Goal: Transaction & Acquisition: Purchase product/service

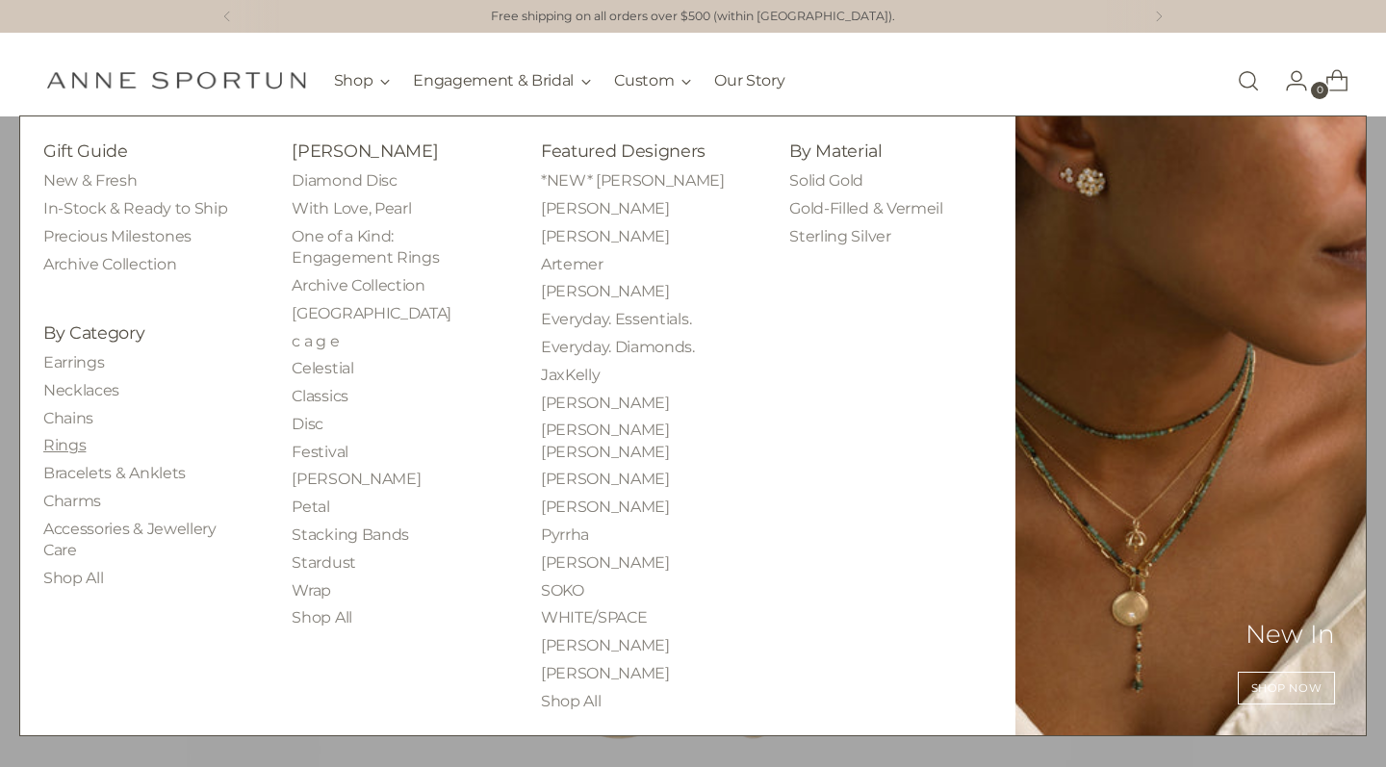
click at [73, 444] on link "Rings" at bounding box center [64, 445] width 42 height 18
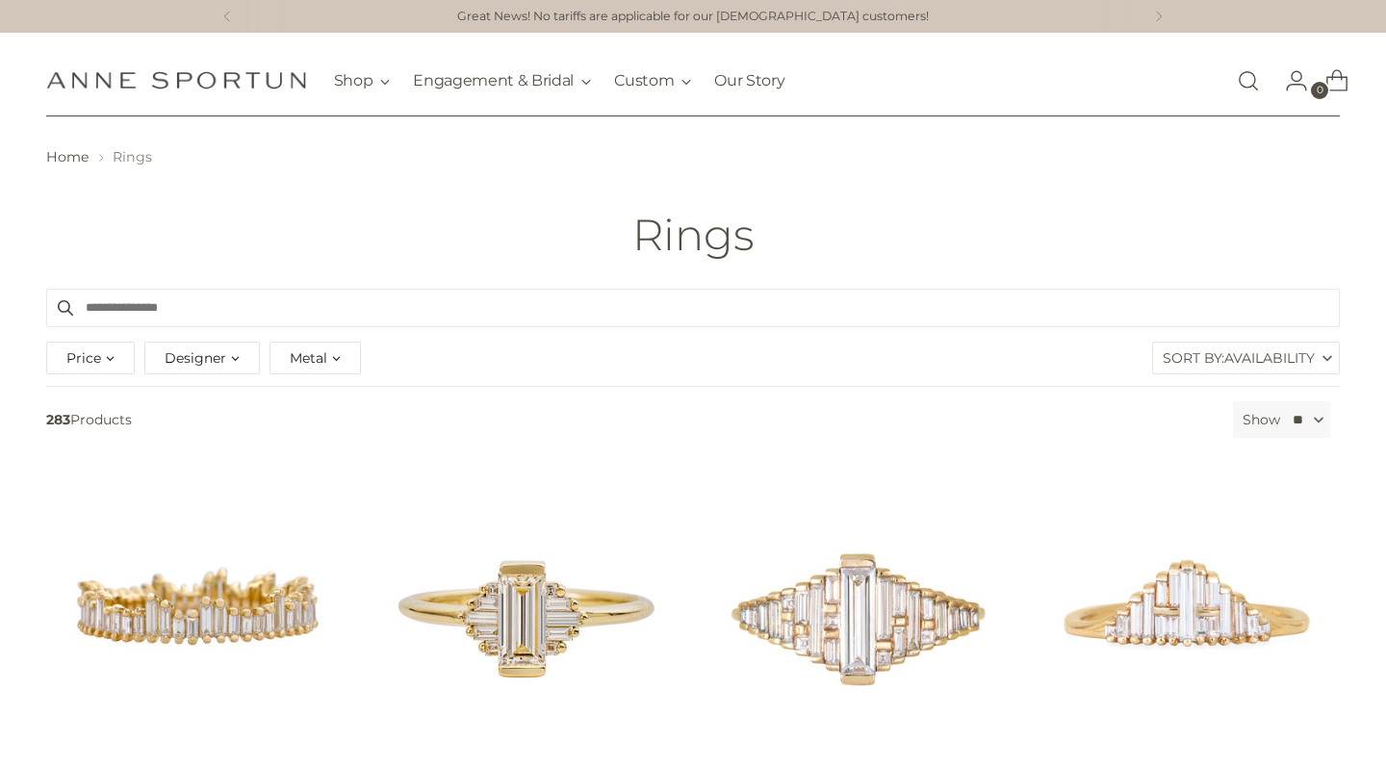
select select "**"
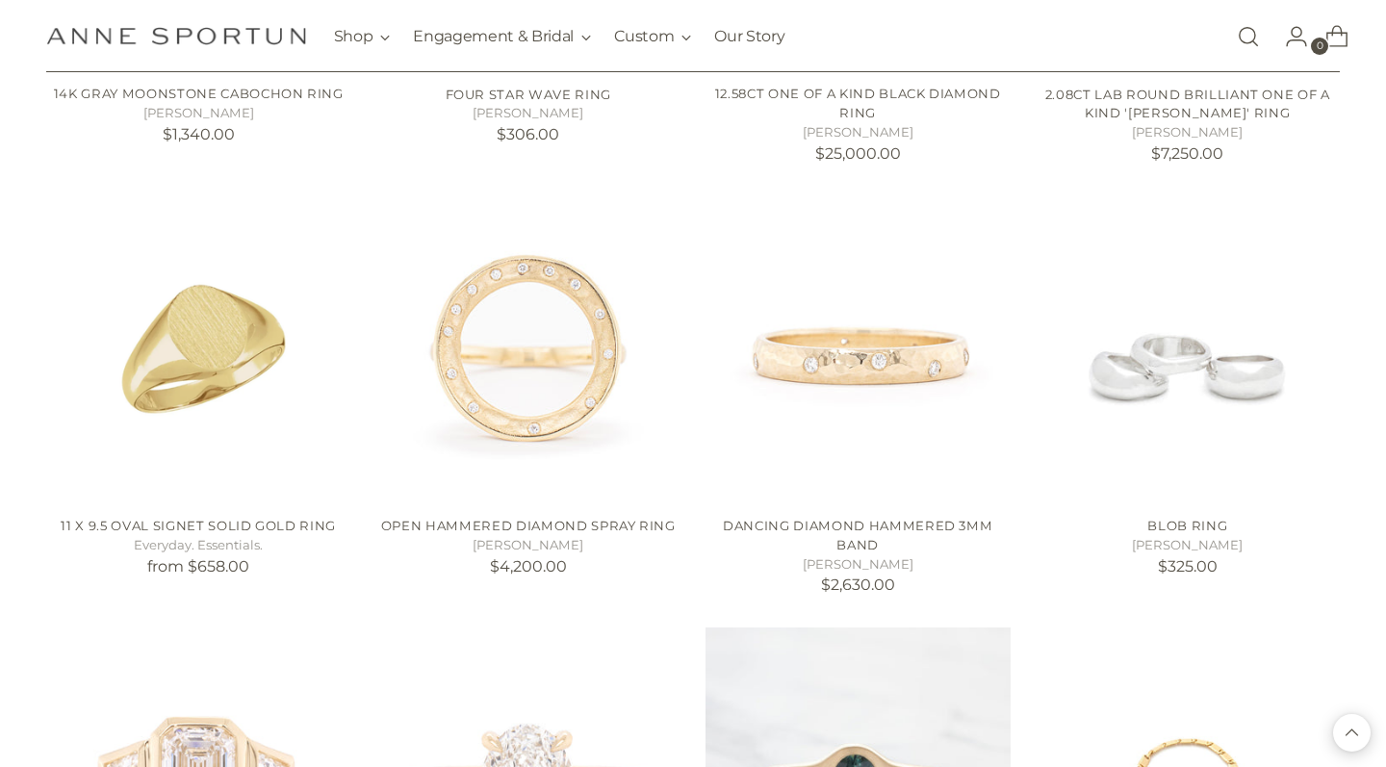
scroll to position [3725, 0]
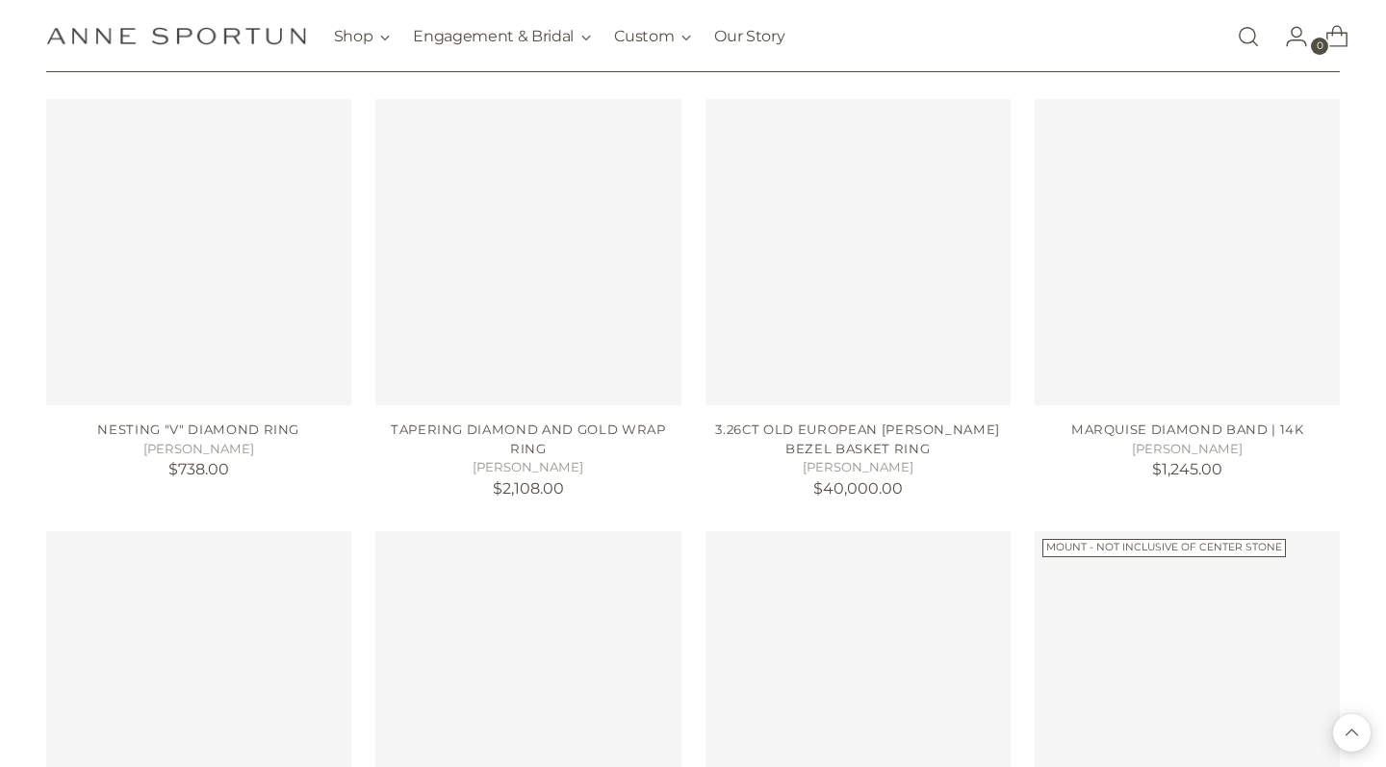
scroll to position [9836, 0]
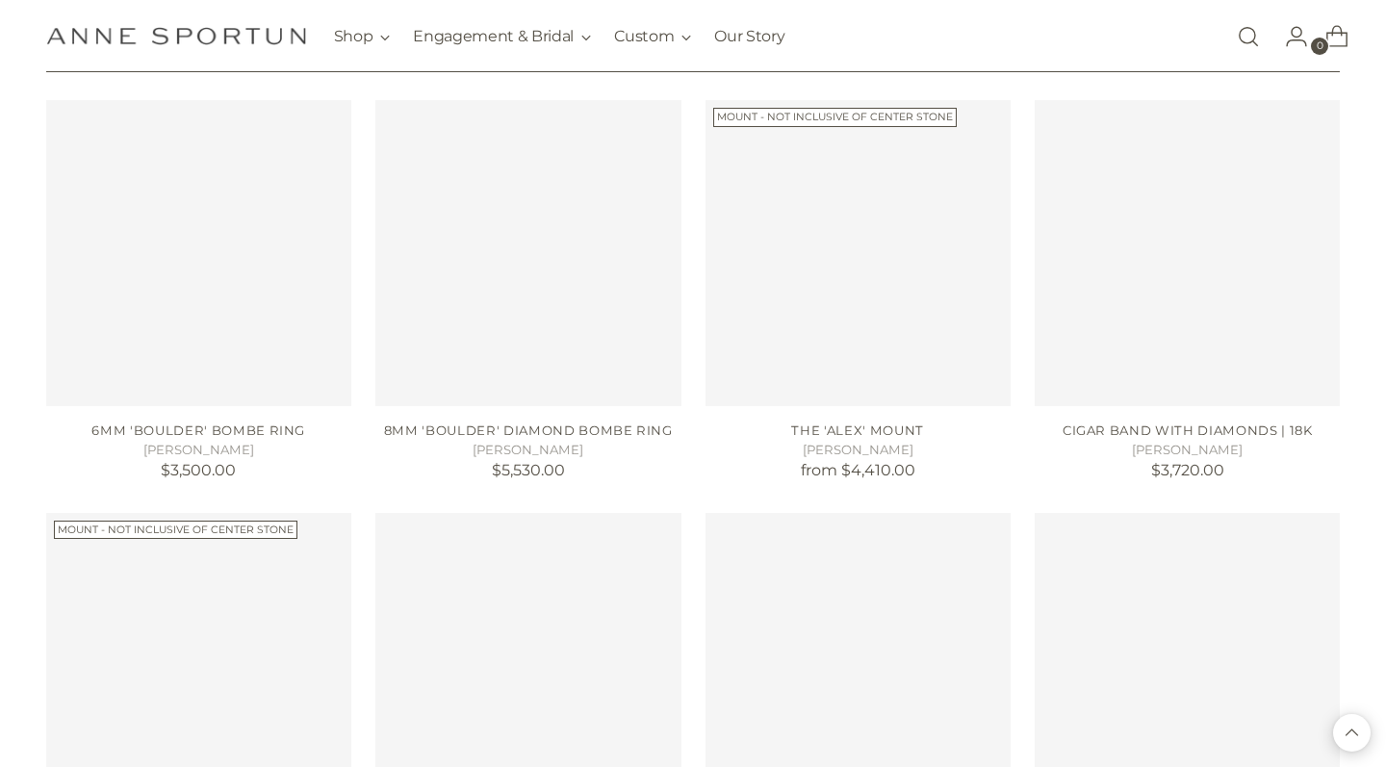
scroll to position [13227, 0]
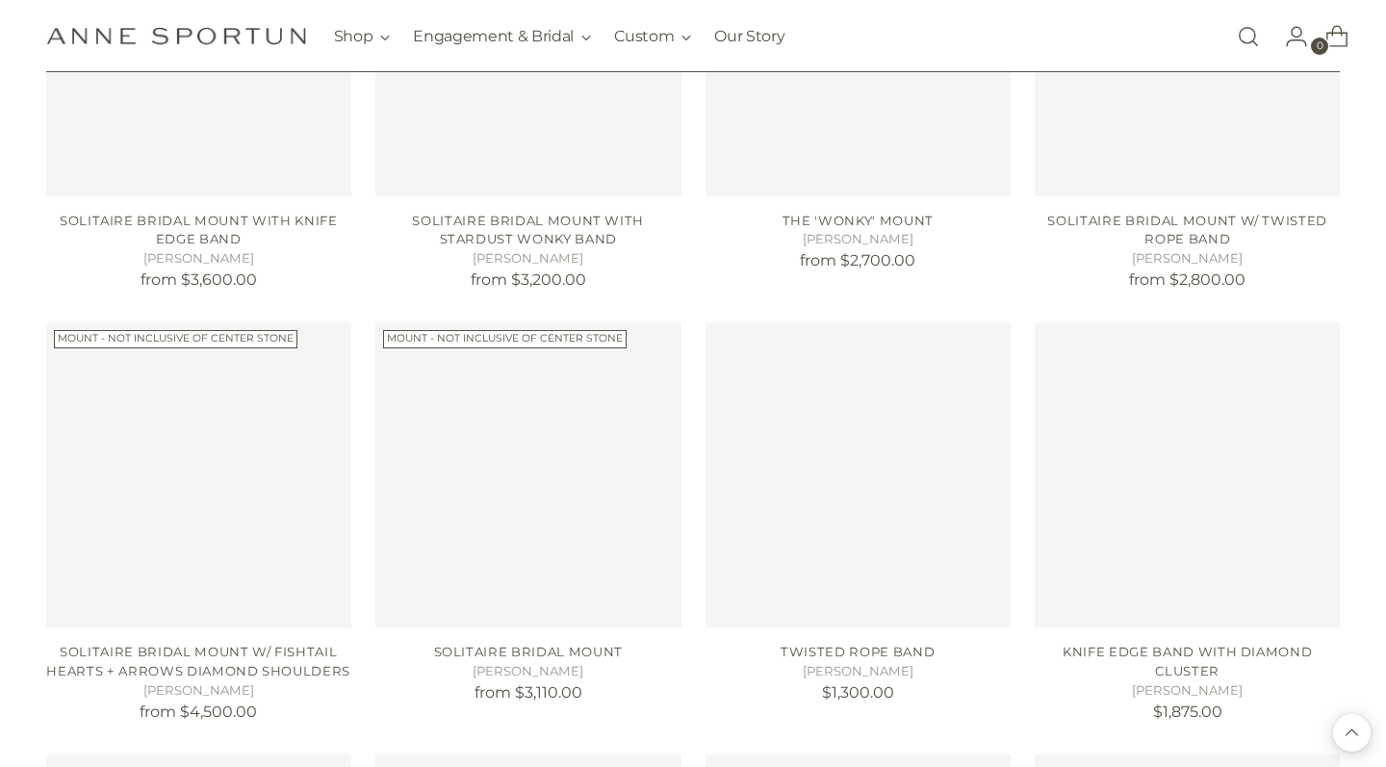
scroll to position [18525, 0]
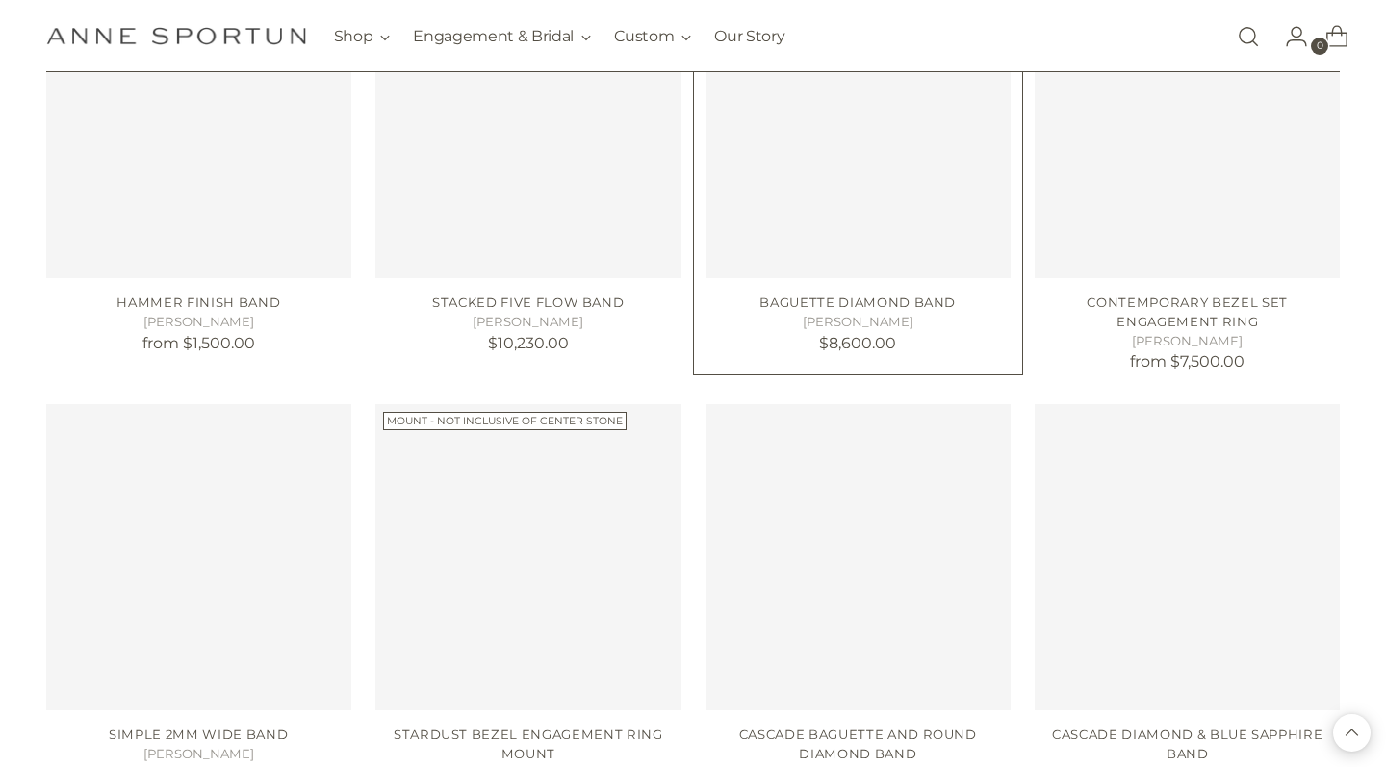
scroll to position [24385, 0]
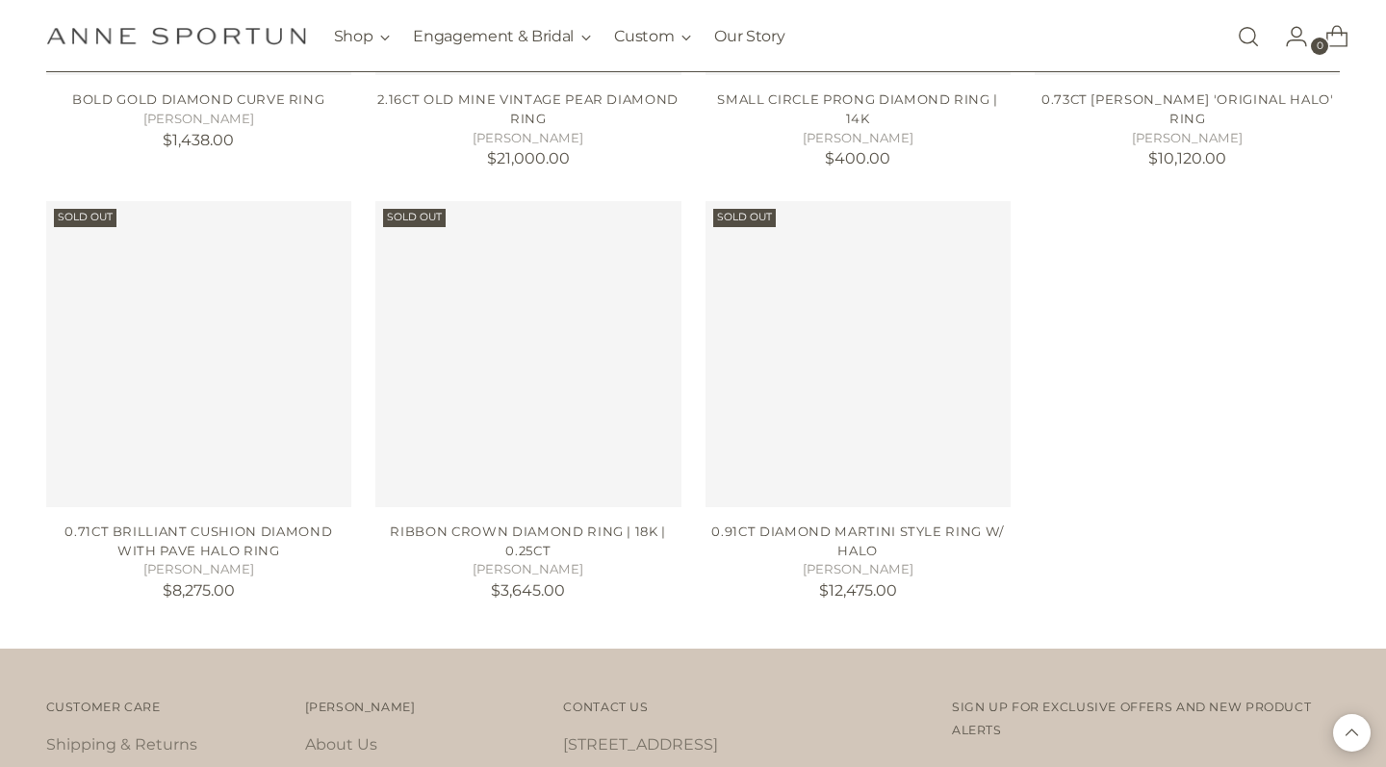
scroll to position [30070, 0]
